Goal: Task Accomplishment & Management: Use online tool/utility

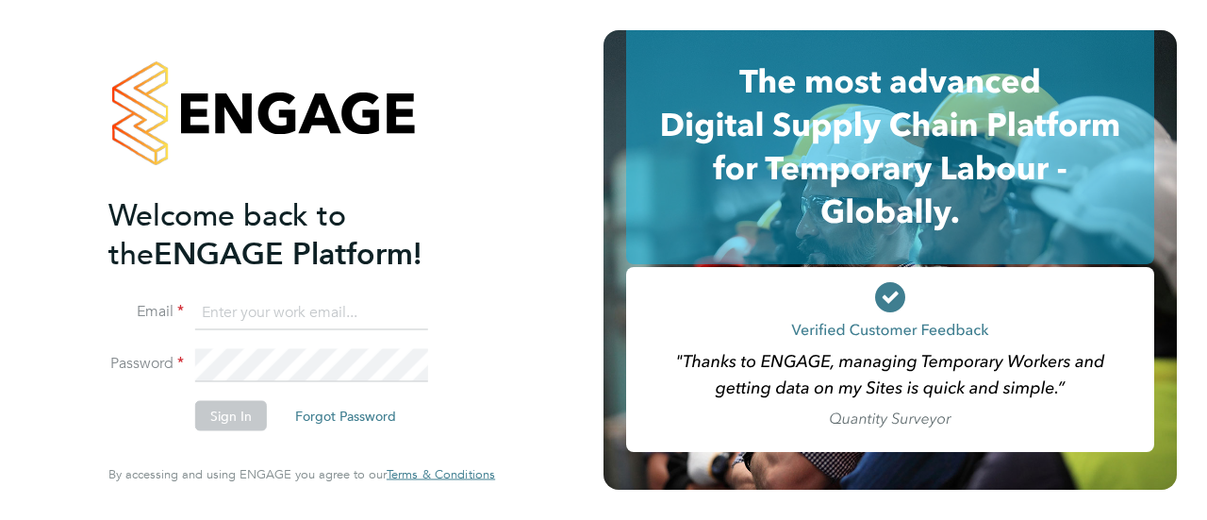
type input "rharris@psrsolutions.co.uk"
click at [227, 424] on button "Sign In" at bounding box center [231, 416] width 72 height 30
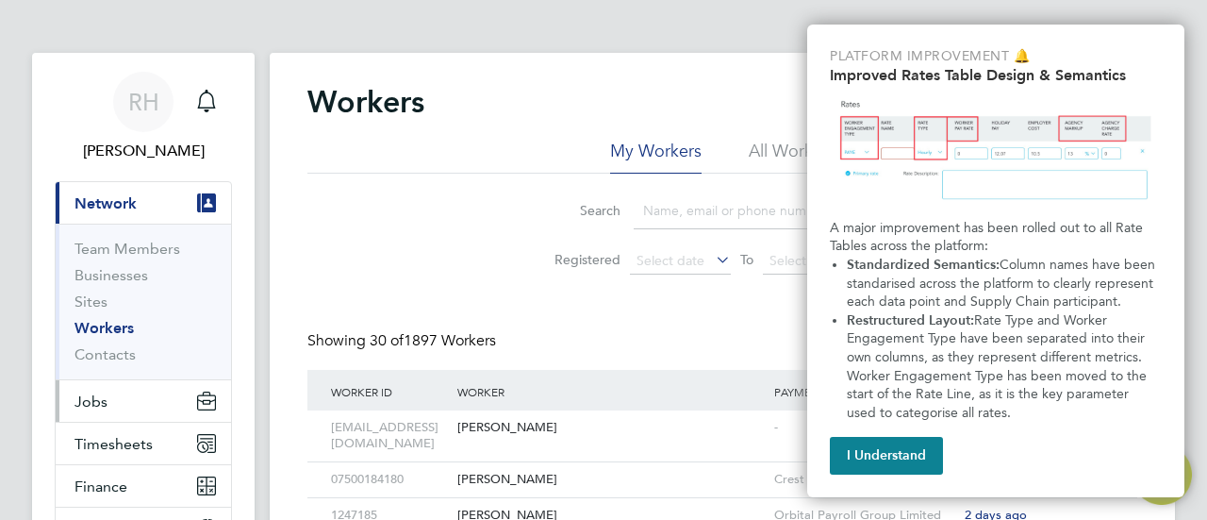
click at [126, 403] on button "Jobs" at bounding box center [143, 401] width 175 height 42
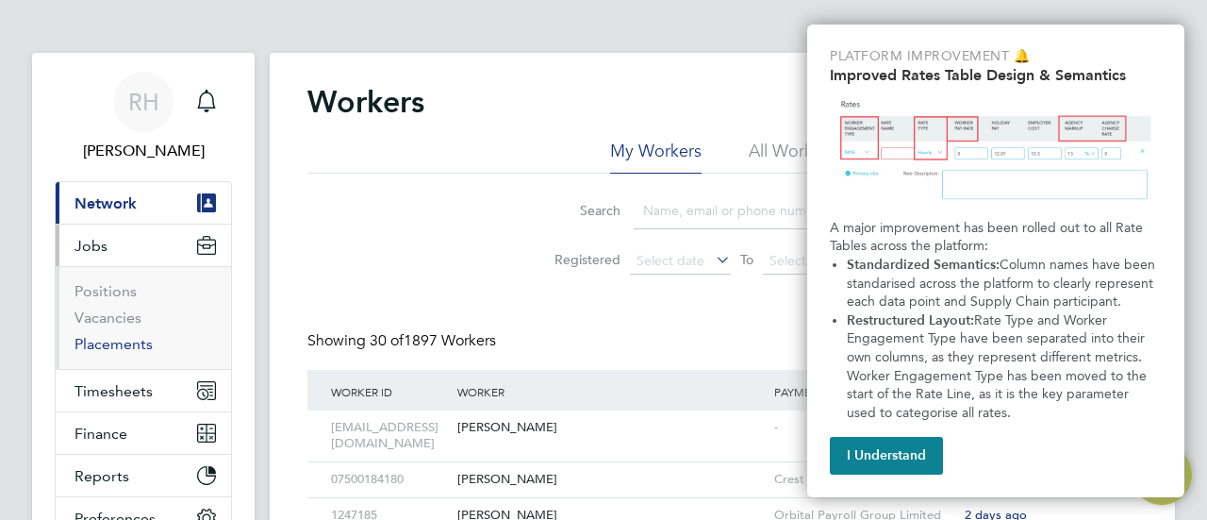
click at [128, 344] on link "Placements" at bounding box center [114, 344] width 78 height 18
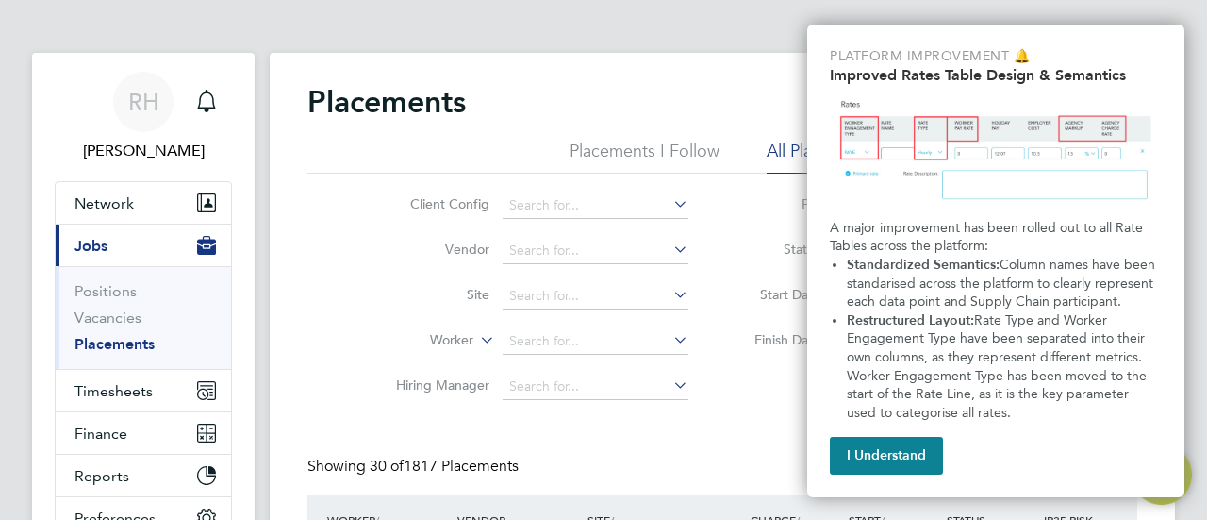
click at [873, 457] on button "I Understand" at bounding box center [886, 456] width 113 height 38
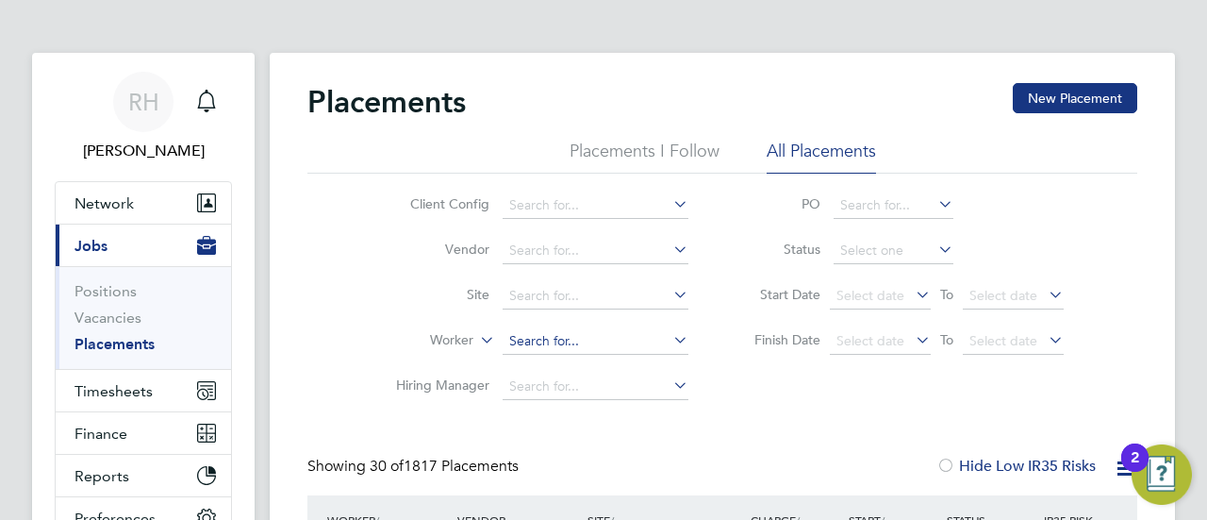
click at [558, 341] on input at bounding box center [596, 341] width 186 height 26
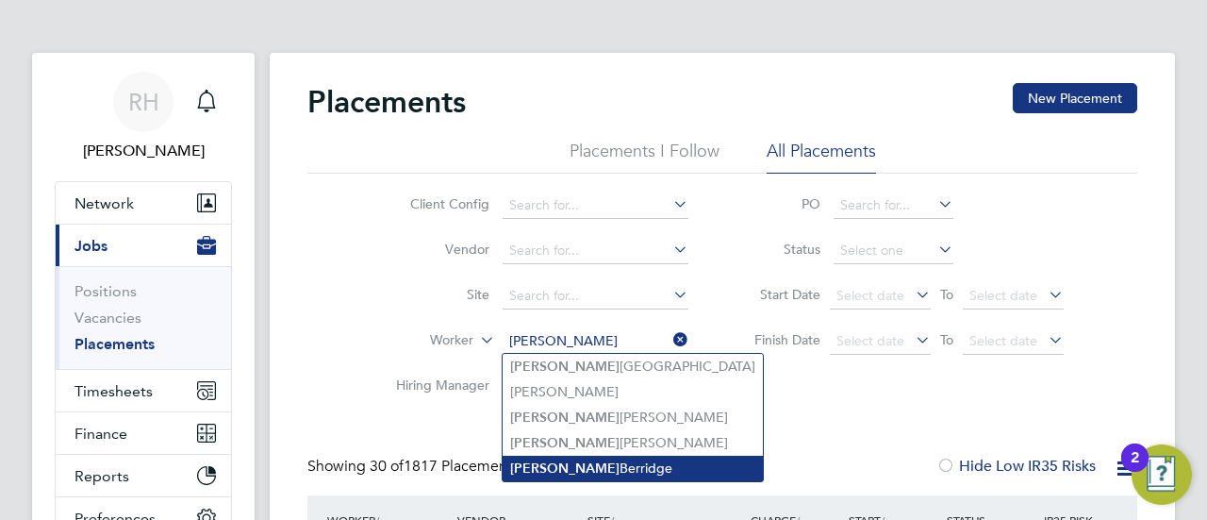
click at [587, 461] on li "[PERSON_NAME]" at bounding box center [633, 468] width 260 height 25
type input "[PERSON_NAME]"
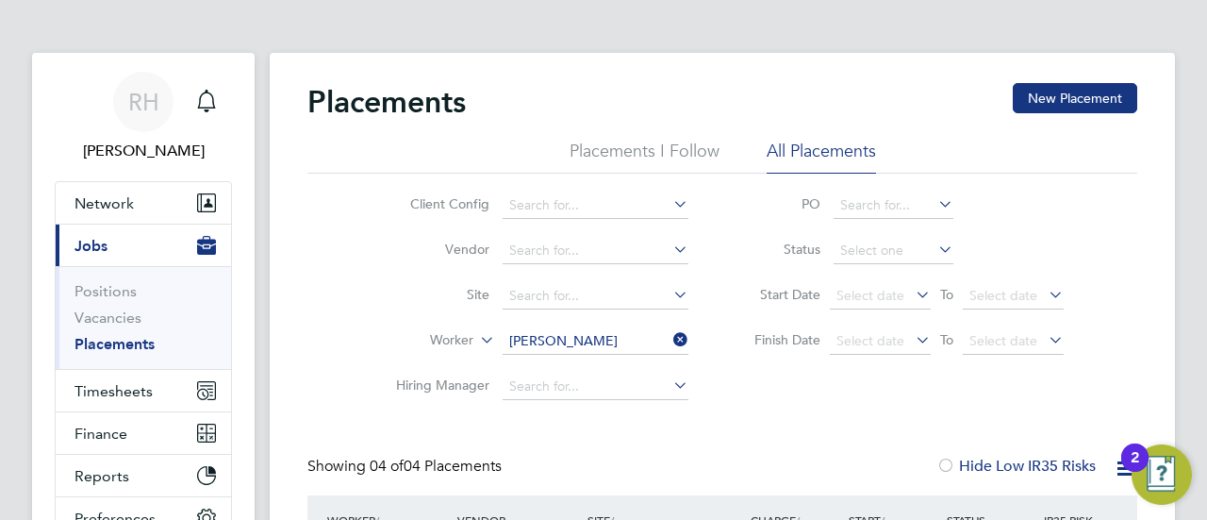
click at [670, 339] on icon at bounding box center [670, 339] width 0 height 26
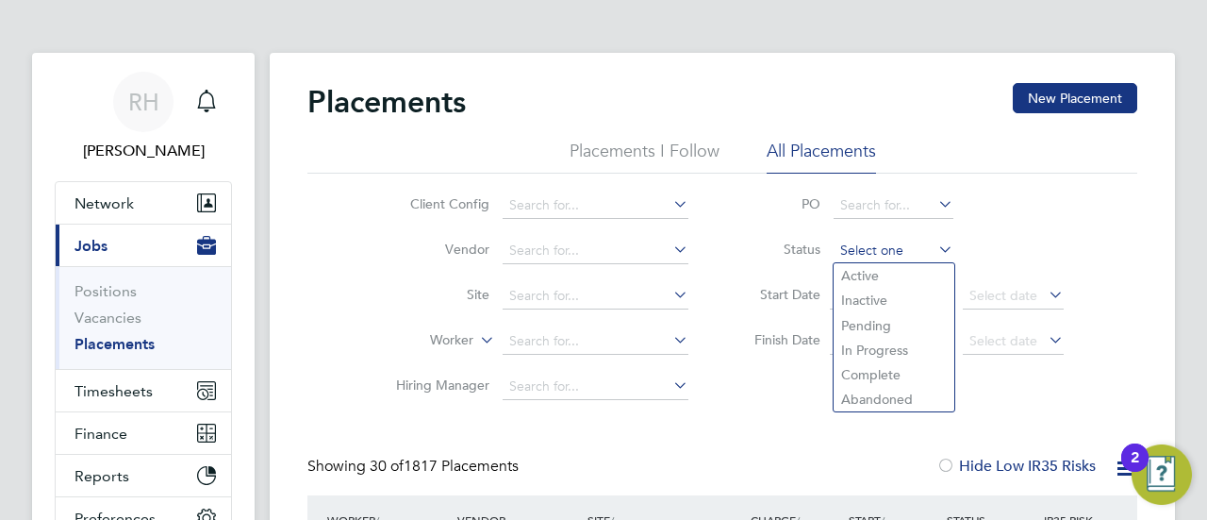
click at [896, 240] on input at bounding box center [894, 251] width 120 height 26
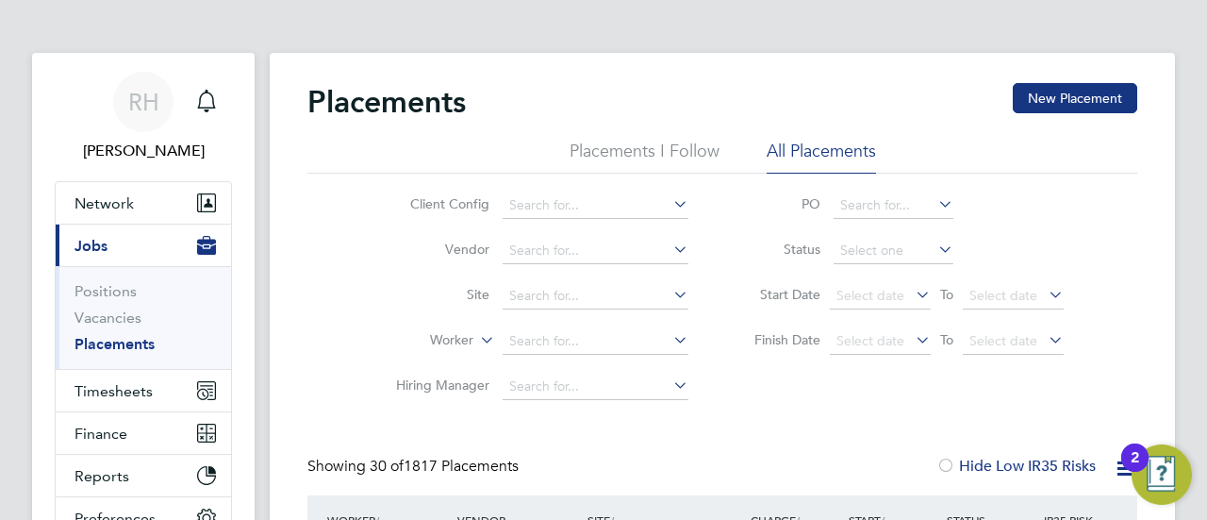
click at [911, 358] on li "In Progress" at bounding box center [894, 350] width 121 height 25
type input "In Progress"
click at [599, 207] on input at bounding box center [596, 205] width 186 height 26
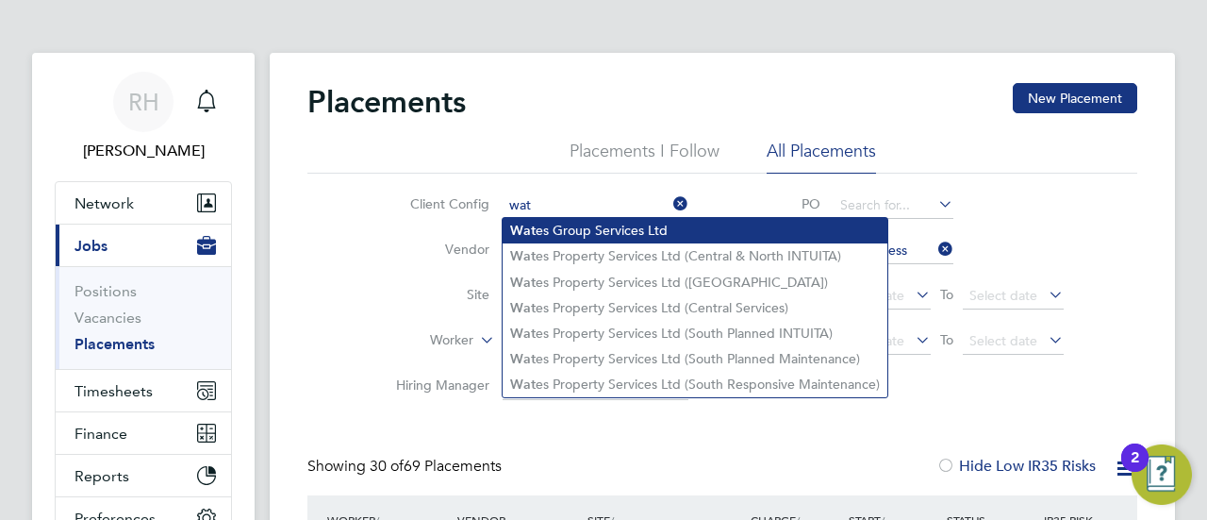
click at [614, 224] on li "Wat es Group Services Ltd" at bounding box center [695, 230] width 385 height 25
type input "Wates Group Services Ltd"
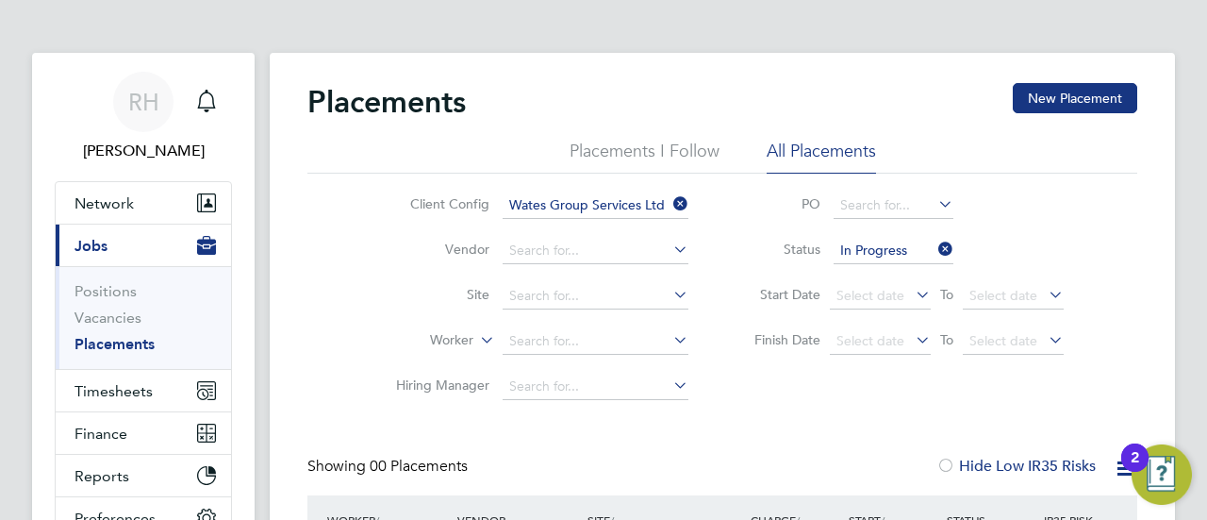
click at [670, 201] on icon at bounding box center [670, 204] width 0 height 26
click at [616, 207] on input at bounding box center [596, 205] width 186 height 26
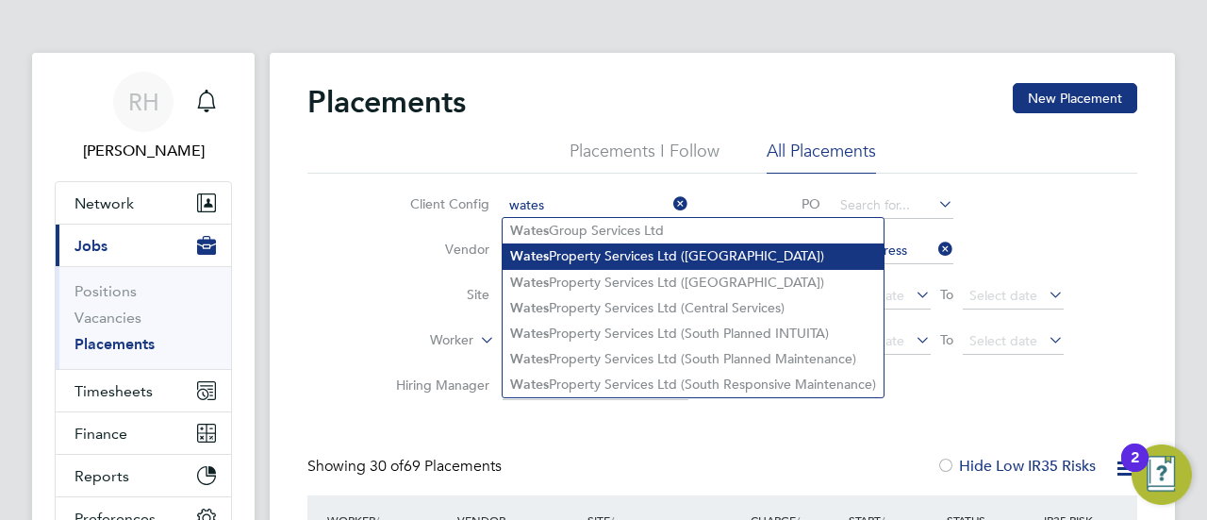
click at [619, 255] on li "Wates Property Services Ltd ([GEOGRAPHIC_DATA])" at bounding box center [693, 255] width 381 height 25
type input "Wates Property Services Ltd ([GEOGRAPHIC_DATA])"
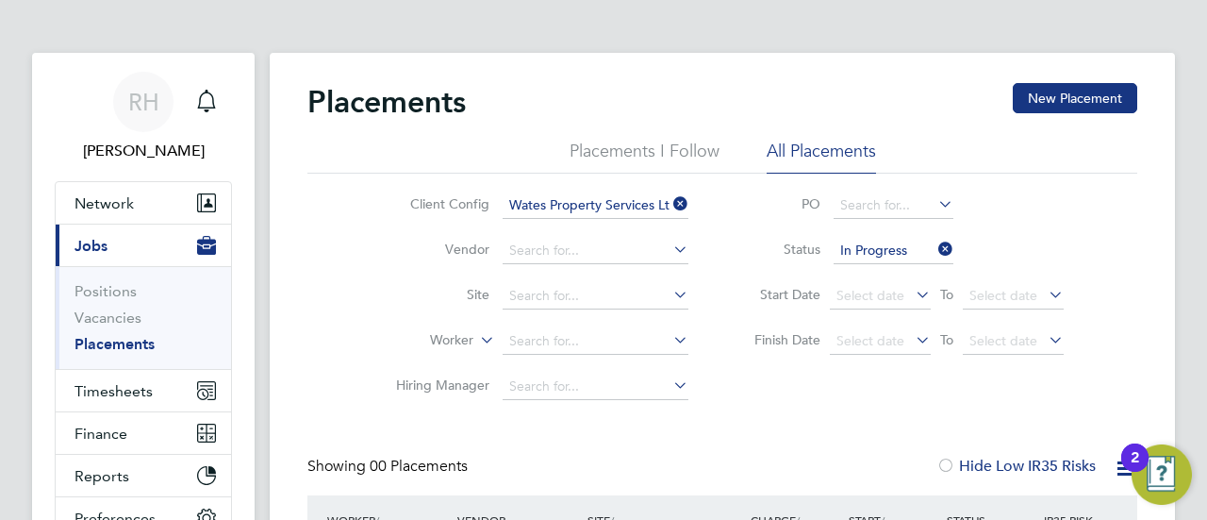
click at [670, 200] on icon at bounding box center [670, 204] width 0 height 26
click at [613, 202] on input at bounding box center [596, 205] width 186 height 26
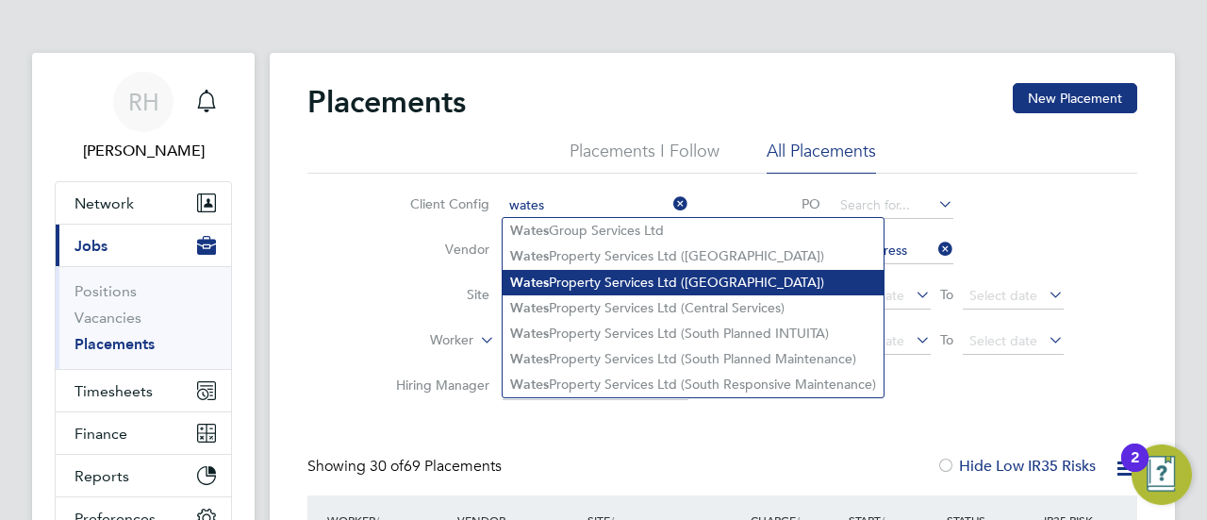
click at [626, 276] on li "Wates Property Services Ltd ([GEOGRAPHIC_DATA])" at bounding box center [693, 282] width 381 height 25
type input "Wates Property Services Ltd ([GEOGRAPHIC_DATA])"
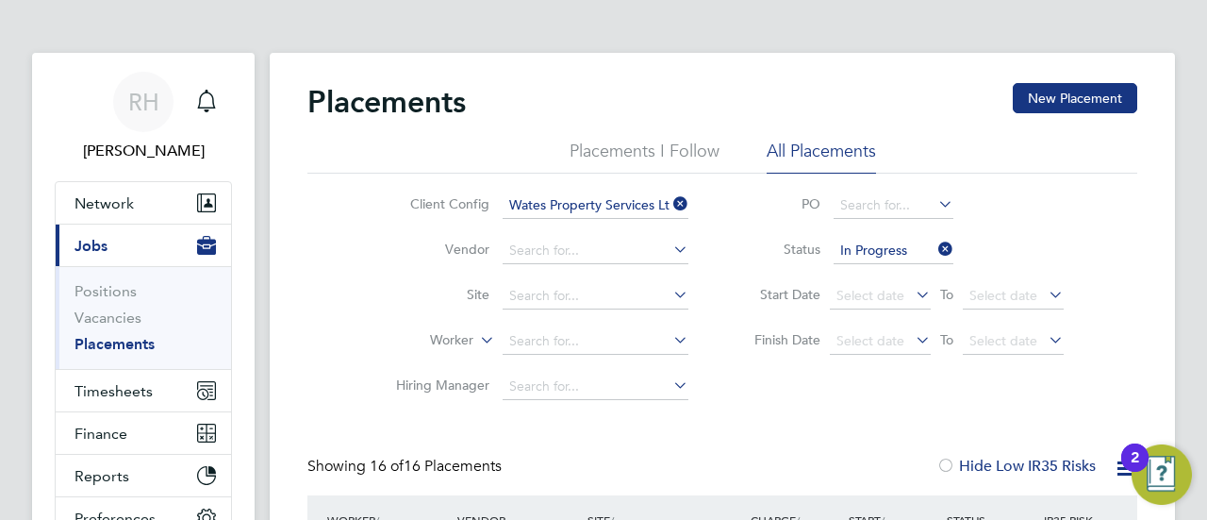
click at [670, 201] on icon at bounding box center [670, 204] width 0 height 26
click at [606, 200] on input at bounding box center [596, 205] width 186 height 26
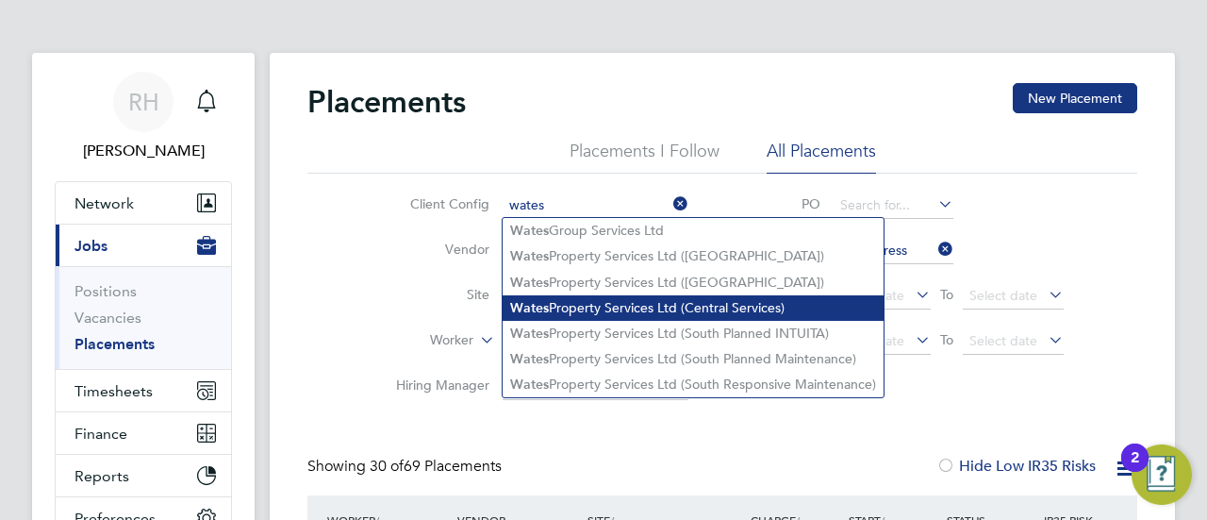
click at [619, 301] on li "Wates Property Services Ltd (Central Services)" at bounding box center [693, 307] width 381 height 25
type input "Wates Property Services Ltd (Central Services)"
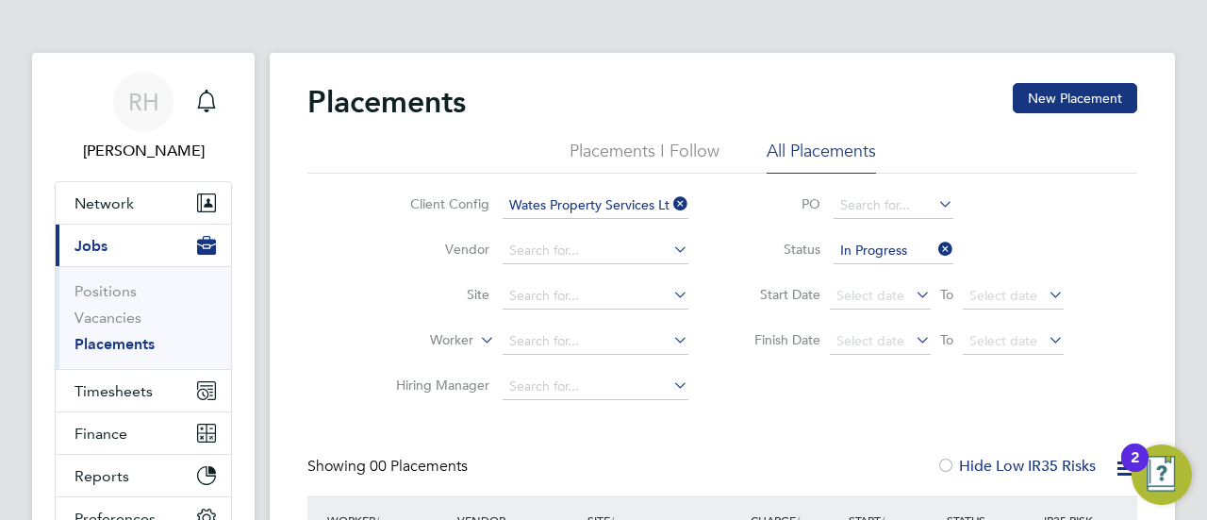
click at [670, 199] on icon at bounding box center [670, 204] width 0 height 26
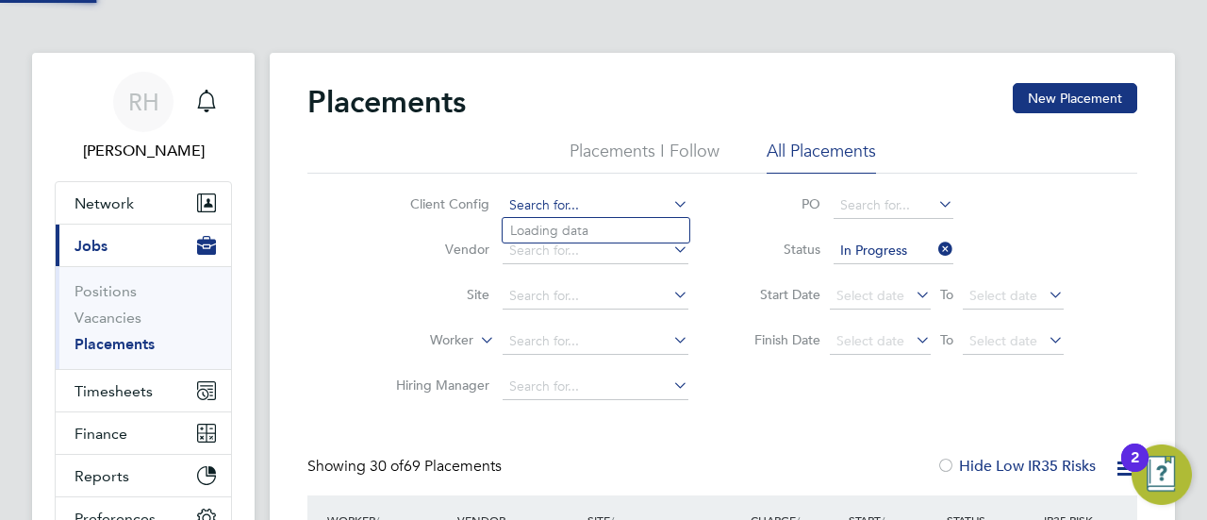
click at [618, 199] on input at bounding box center [596, 205] width 186 height 26
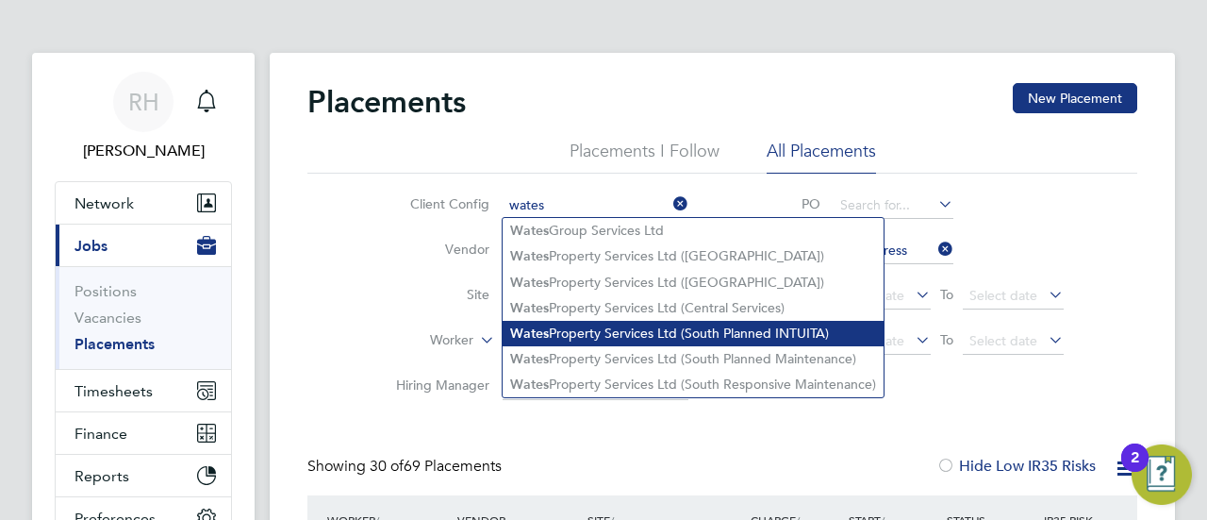
click at [692, 328] on li "Wates Property Services Ltd (South Planned INTUITA)" at bounding box center [693, 333] width 381 height 25
type input "Wates Property Services Ltd (South Planned INTUITA)"
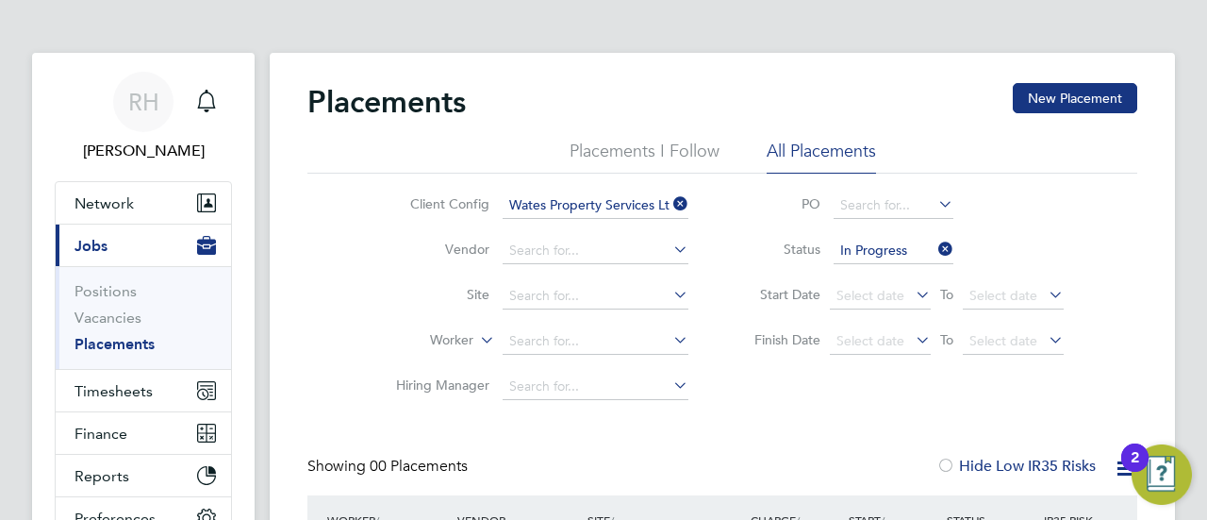
click at [670, 201] on icon at bounding box center [670, 204] width 0 height 26
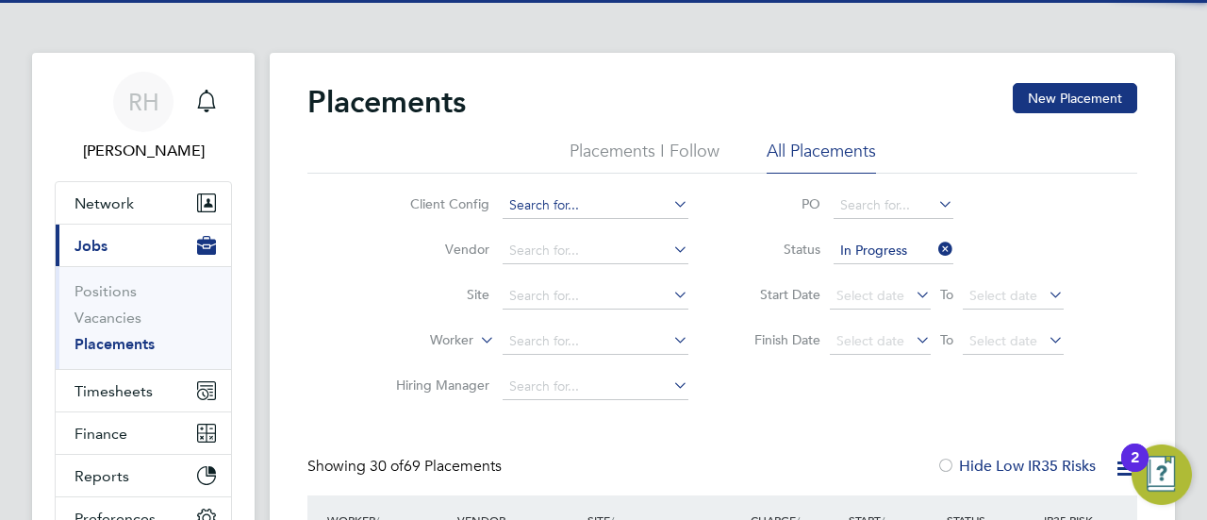
click at [606, 206] on input at bounding box center [596, 205] width 186 height 26
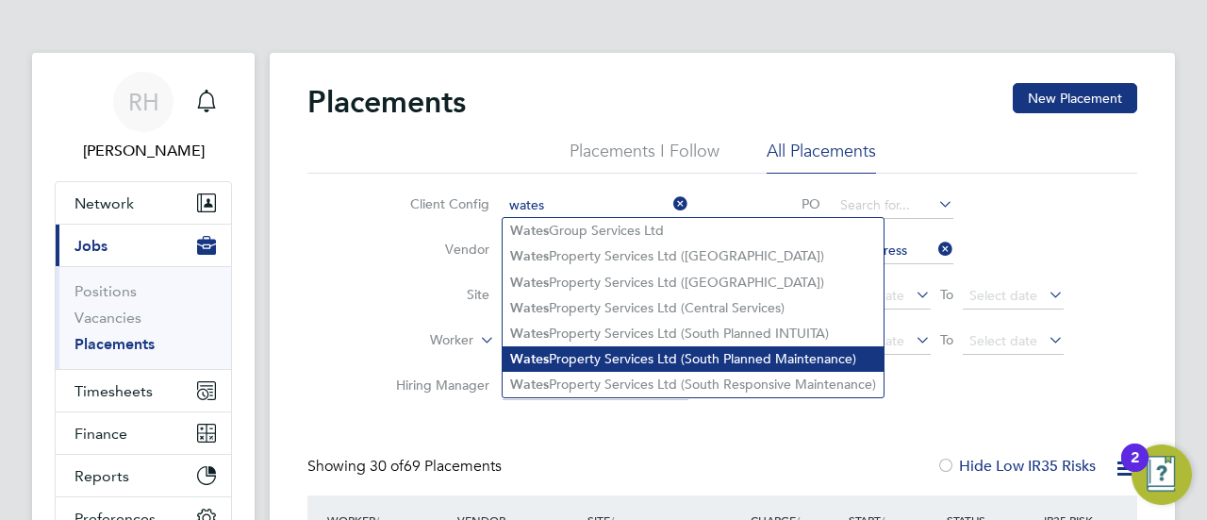
click at [656, 353] on li "Wates Property Services Ltd (South Planned Maintenance)" at bounding box center [693, 358] width 381 height 25
type input "Wates Property Services Ltd (South Planned Maintenance)"
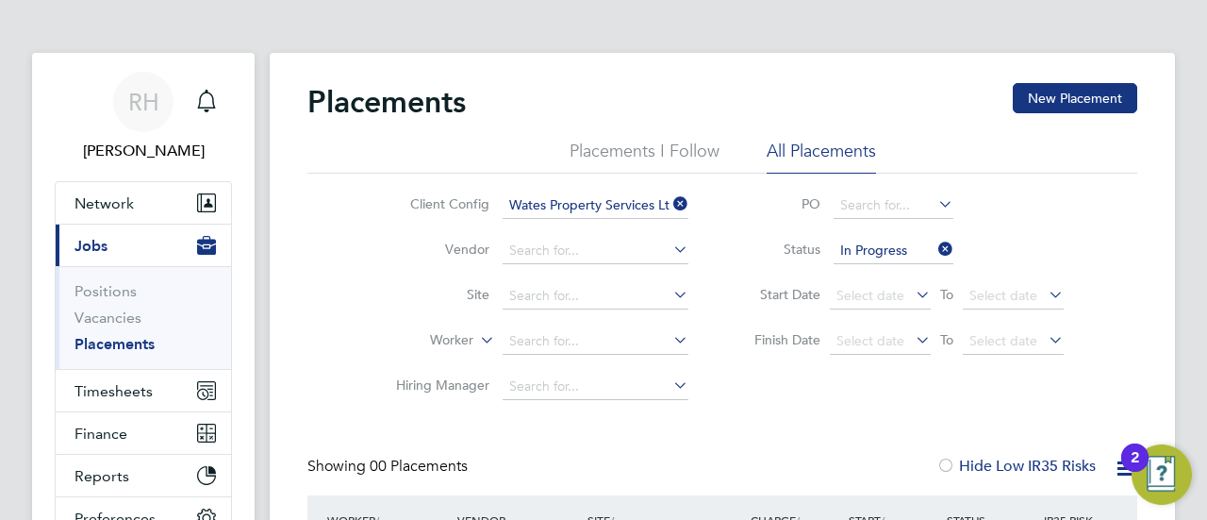
click at [670, 201] on icon at bounding box center [670, 204] width 0 height 26
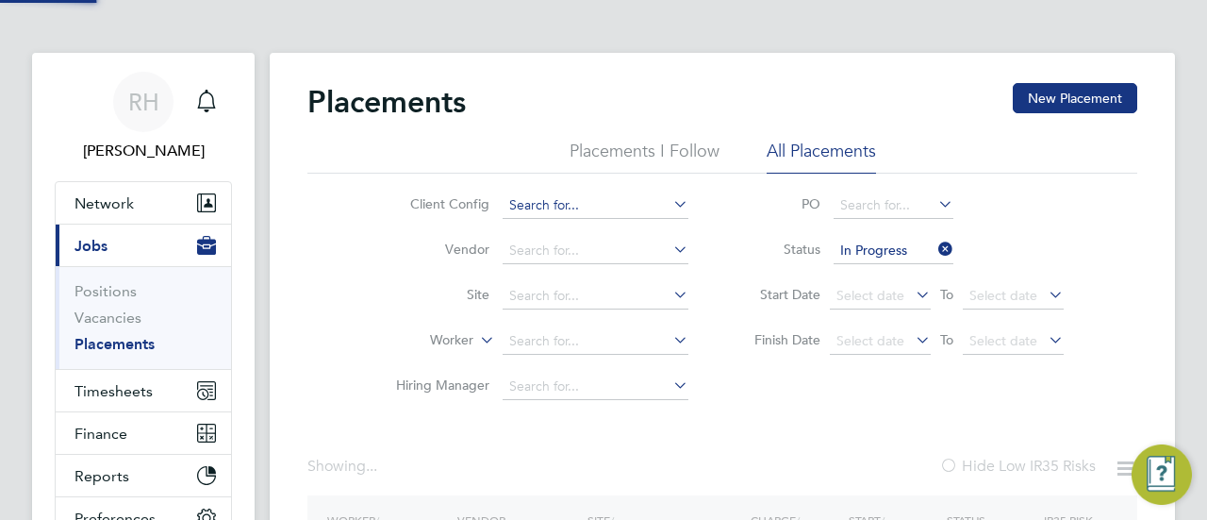
click at [602, 199] on input at bounding box center [596, 205] width 186 height 26
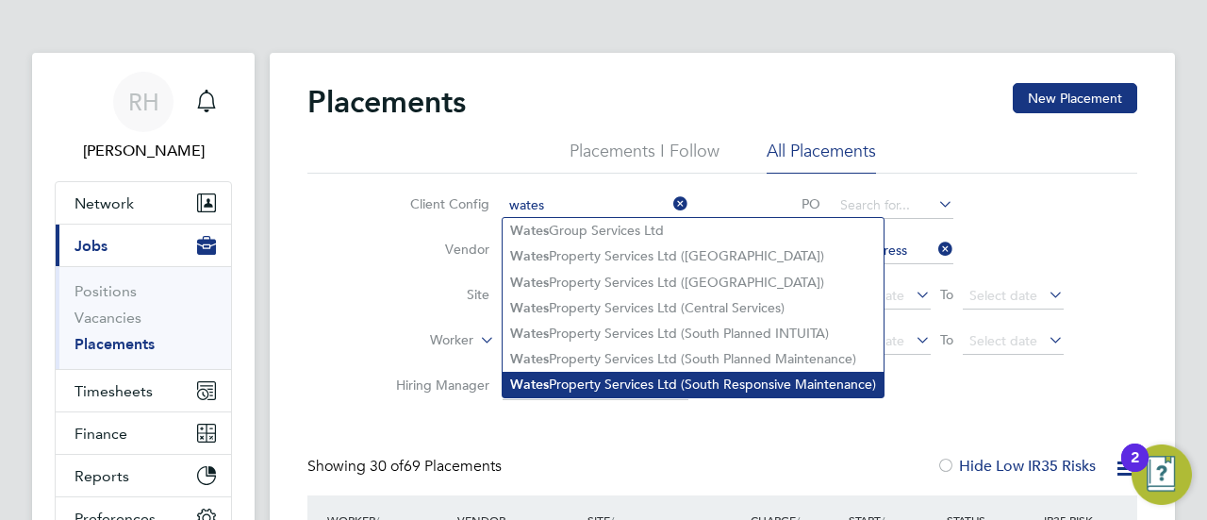
click at [653, 376] on li "Wates Property Services Ltd (South Responsive Maintenance)" at bounding box center [693, 384] width 381 height 25
type input "Wates Property Services Ltd (South Responsive Maintenance)"
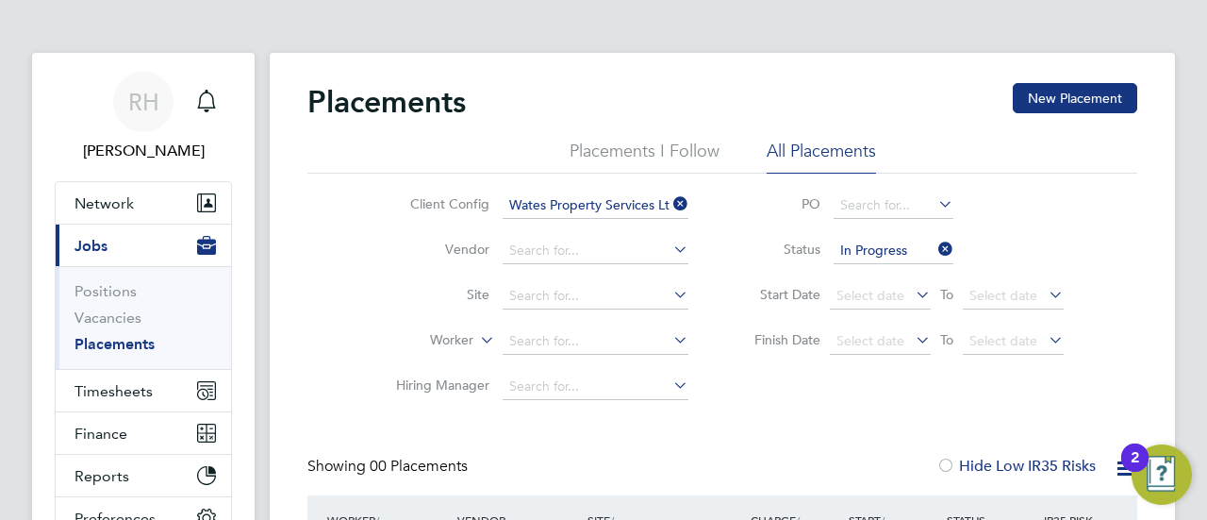
click at [670, 199] on icon at bounding box center [670, 204] width 0 height 26
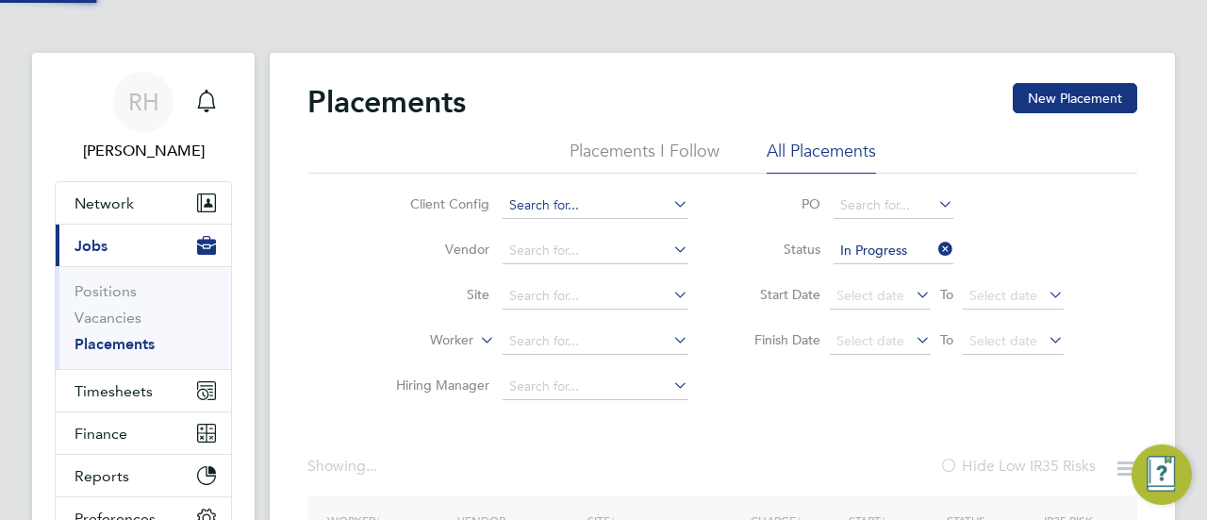
click at [611, 201] on input at bounding box center [596, 205] width 186 height 26
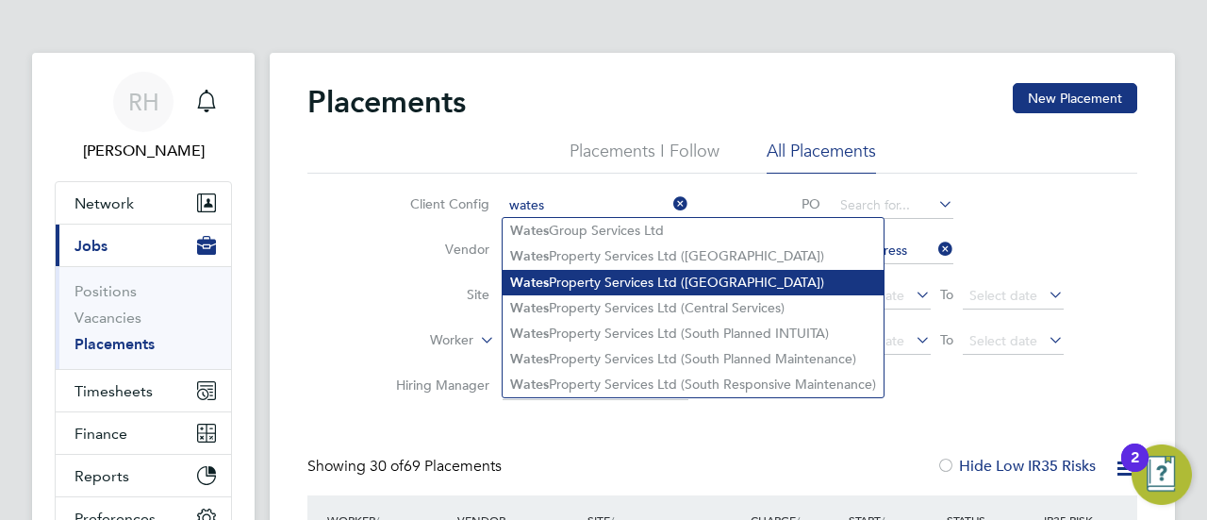
click at [643, 275] on li "Wates Property Services Ltd ([GEOGRAPHIC_DATA])" at bounding box center [693, 282] width 381 height 25
type input "Wates Property Services Ltd ([GEOGRAPHIC_DATA])"
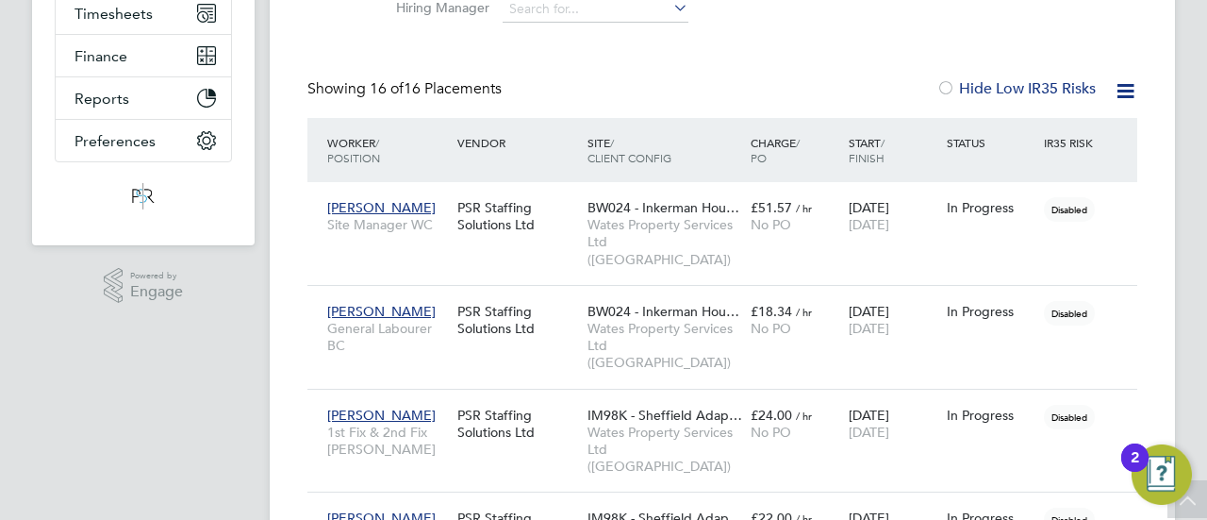
click at [1122, 90] on icon at bounding box center [1126, 91] width 24 height 24
click at [1057, 136] on li "Download Placements Report" at bounding box center [1033, 136] width 201 height 26
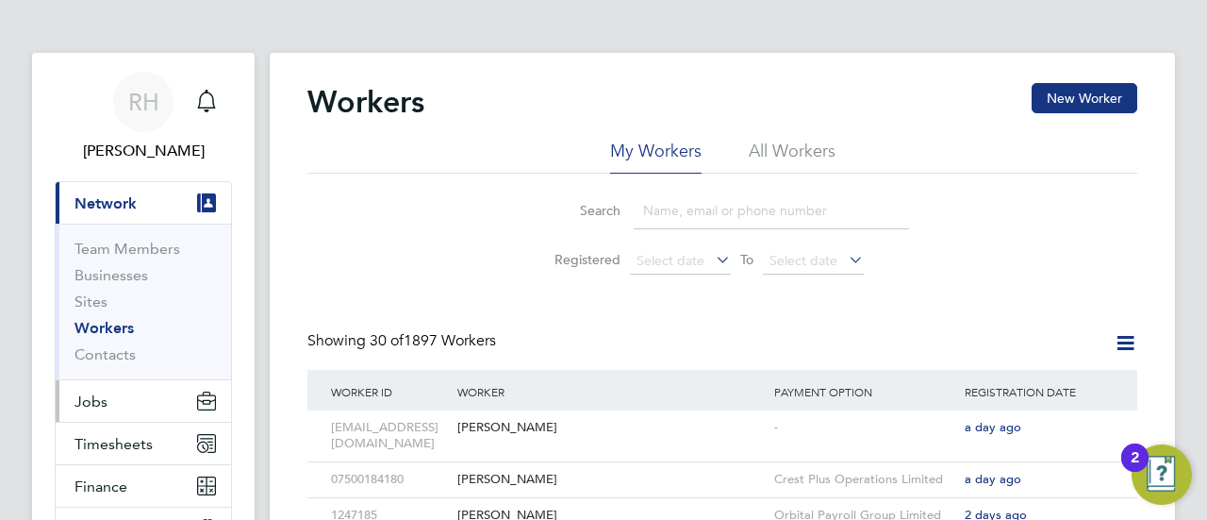
click at [121, 394] on button "Jobs" at bounding box center [143, 401] width 175 height 42
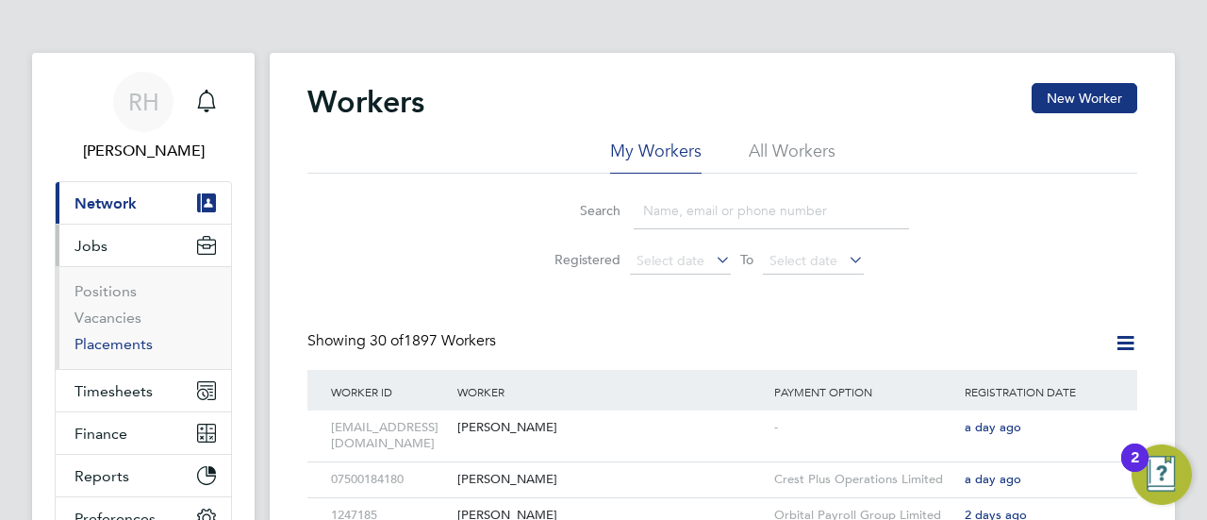
click at [128, 344] on link "Placements" at bounding box center [114, 344] width 78 height 18
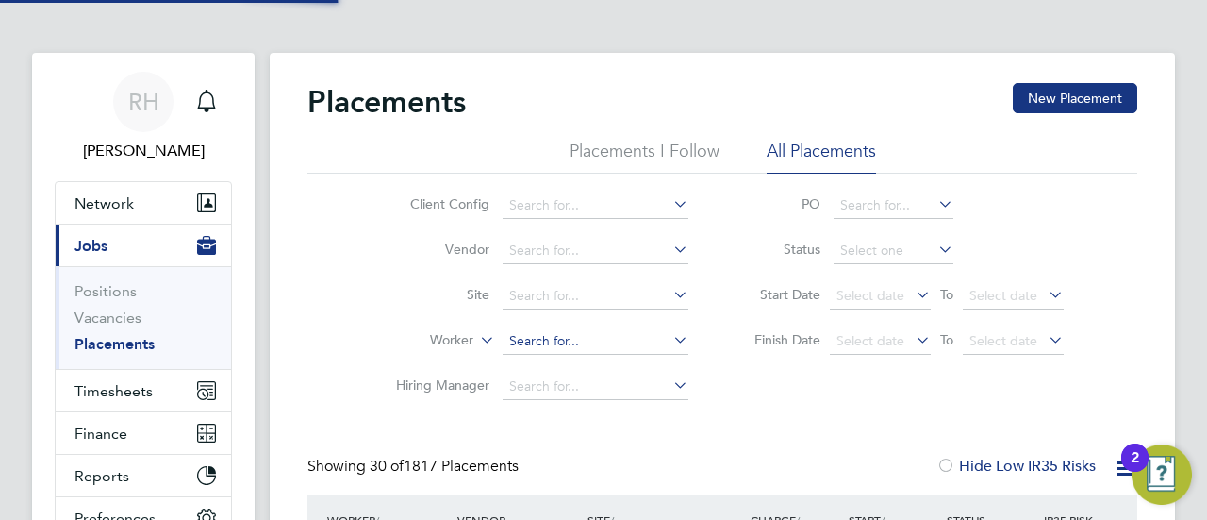
click at [584, 336] on input at bounding box center [596, 341] width 186 height 26
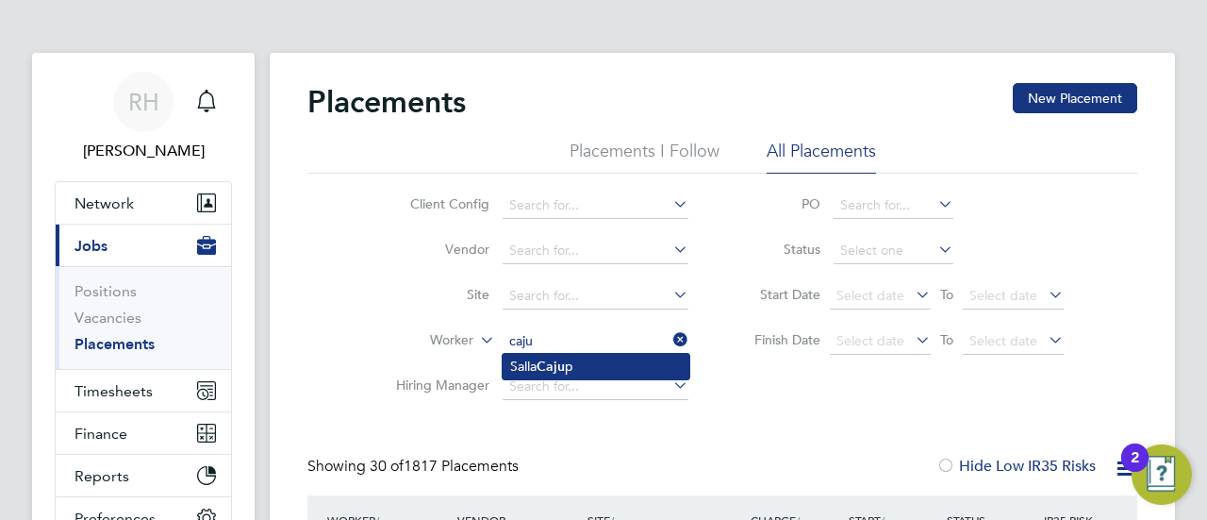
click at [564, 362] on b "Caju" at bounding box center [551, 366] width 28 height 16
type input "Salla Cajup"
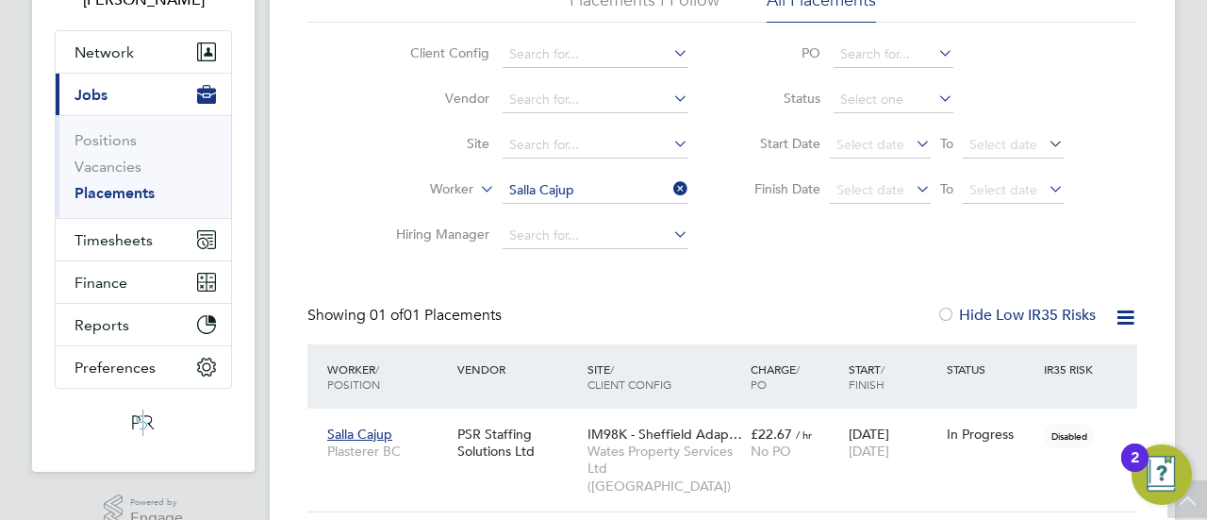
click at [670, 188] on icon at bounding box center [670, 188] width 0 height 26
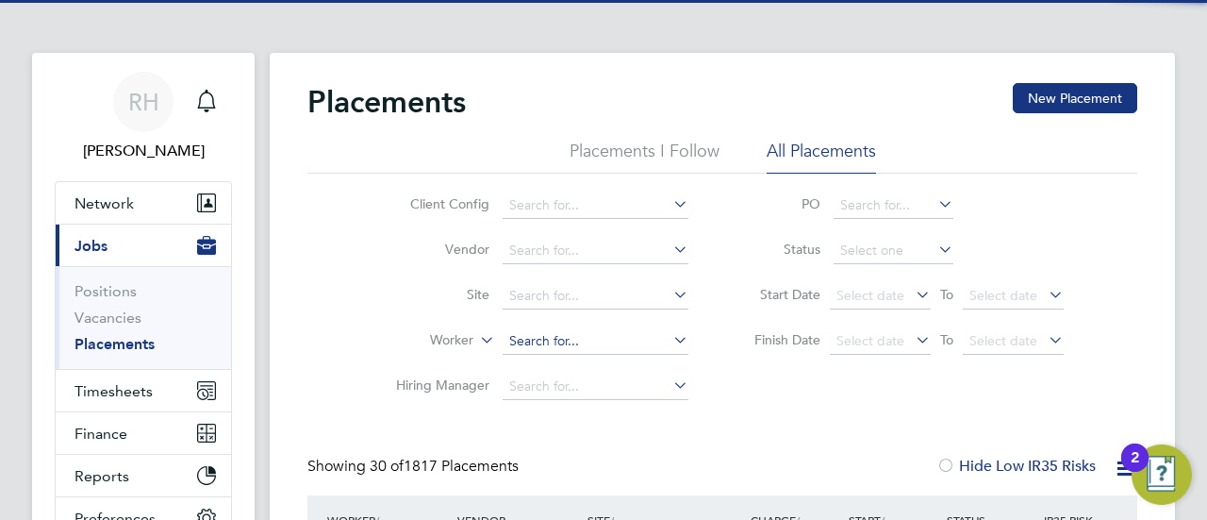
scroll to position [72, 163]
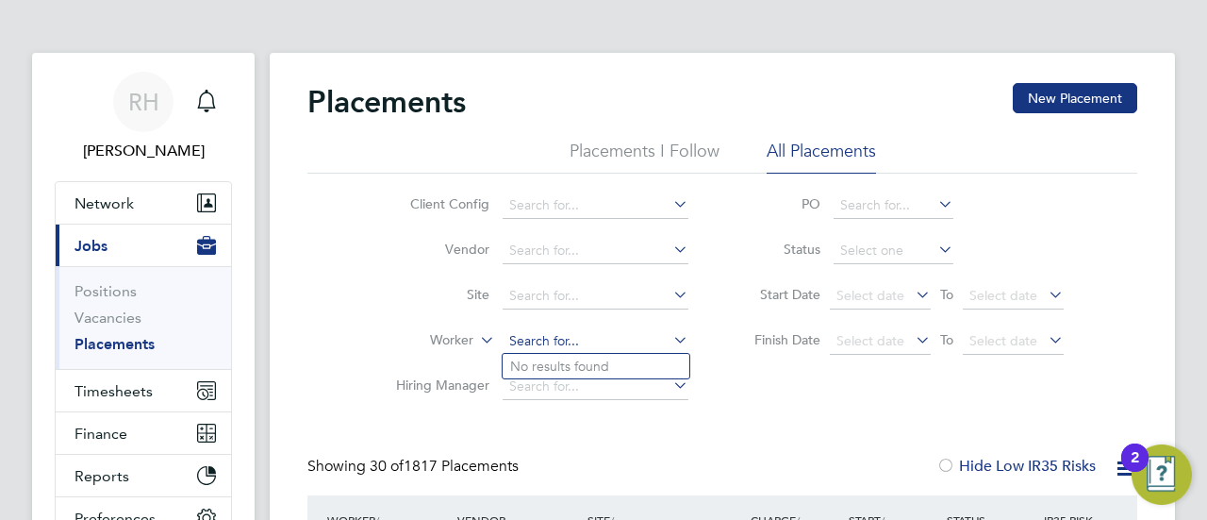
click at [547, 339] on input at bounding box center [596, 341] width 186 height 26
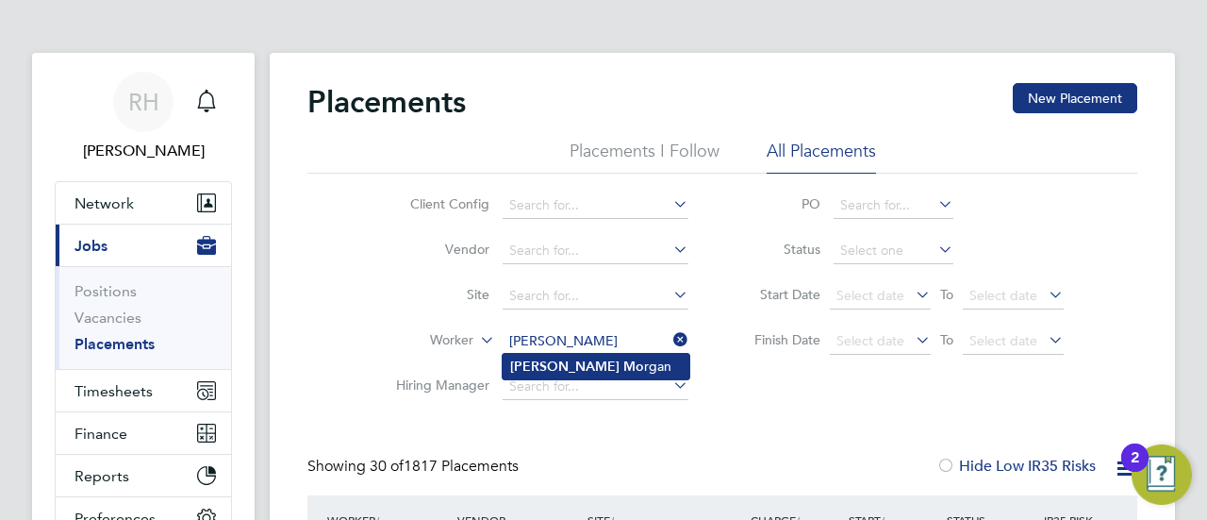
click at [589, 365] on li "Steven Mo rgan" at bounding box center [596, 366] width 187 height 25
type input "Steven Morgan"
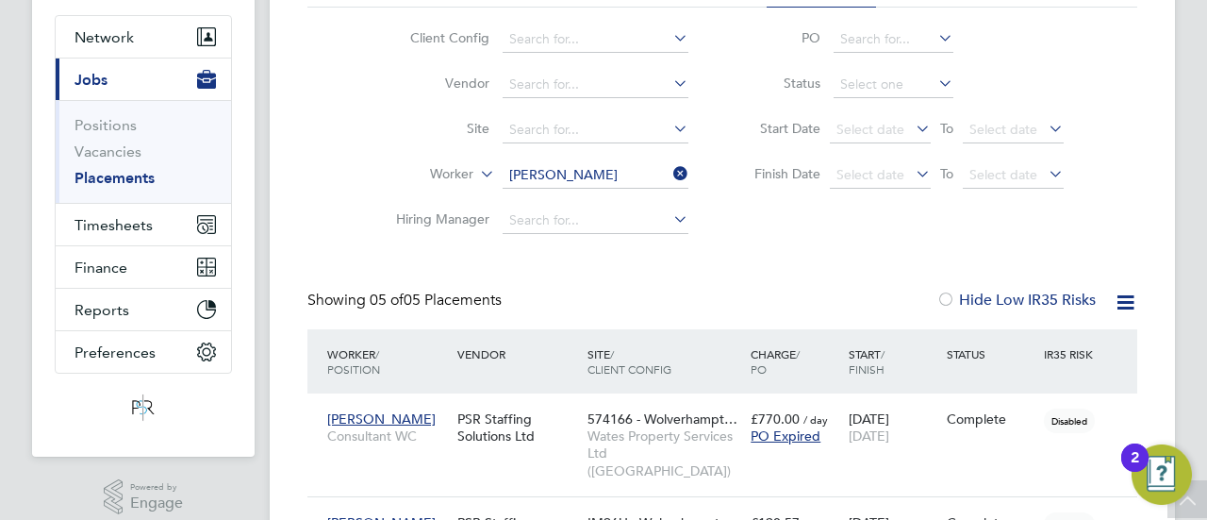
scroll to position [113, 0]
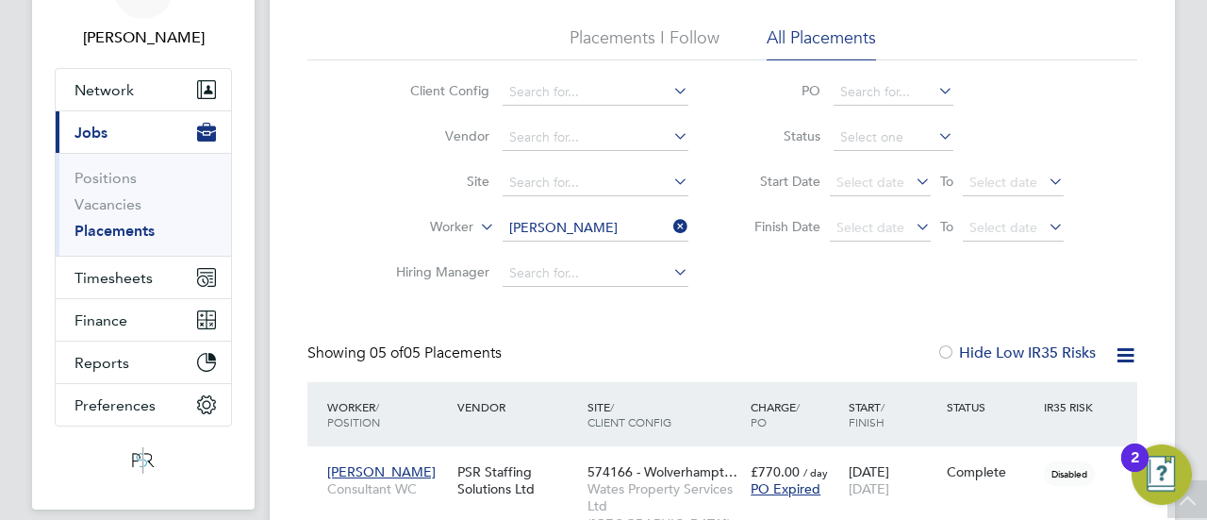
click at [670, 225] on icon at bounding box center [670, 226] width 0 height 26
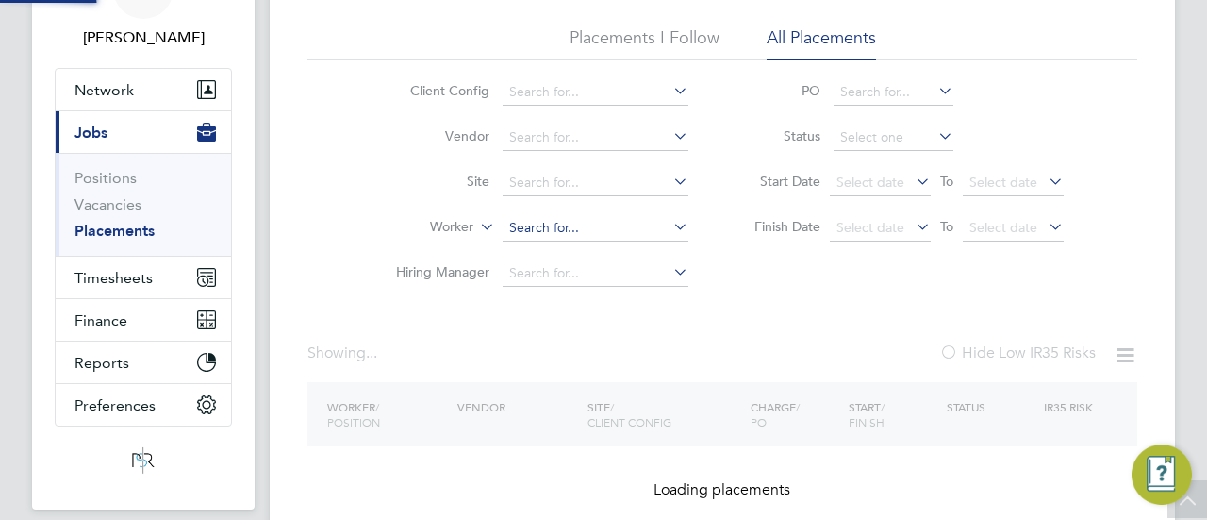
click at [590, 229] on input at bounding box center [596, 228] width 186 height 26
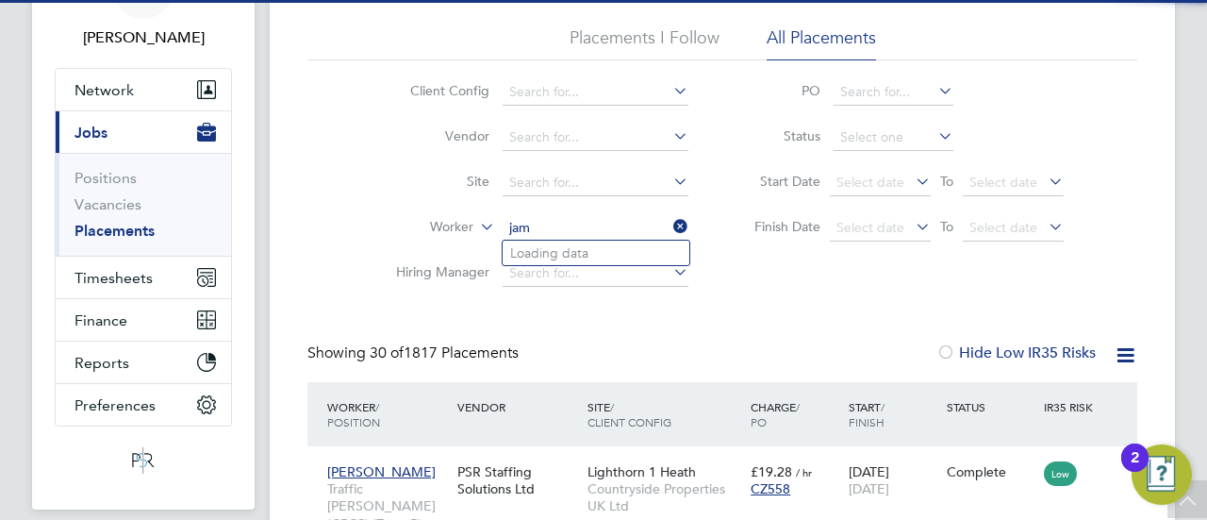
scroll to position [72, 163]
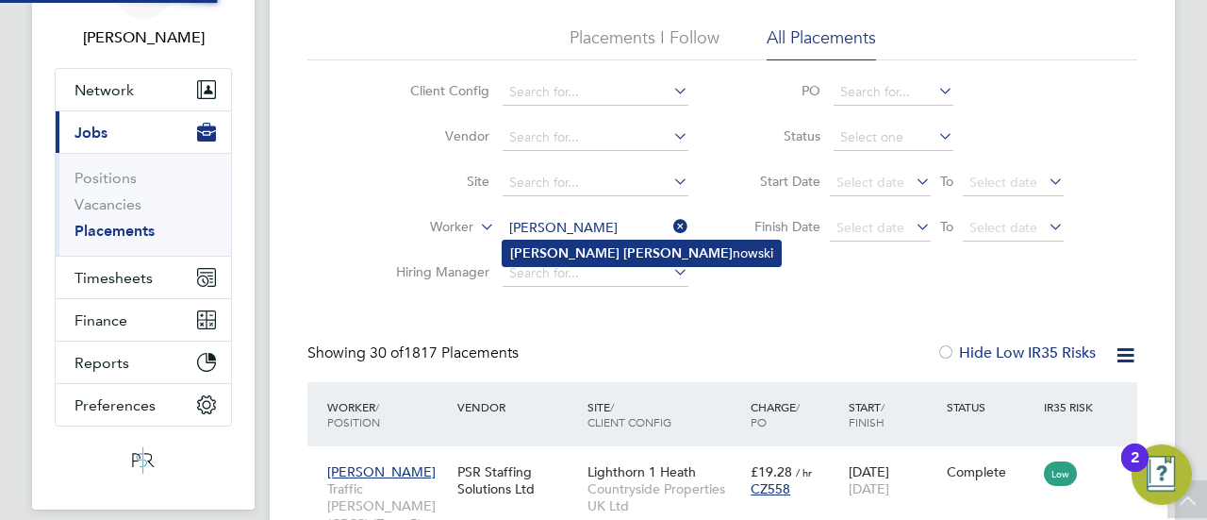
click at [590, 252] on li "James Tara nowski" at bounding box center [642, 253] width 278 height 25
type input "[PERSON_NAME]"
